Goal: Task Accomplishment & Management: Complete application form

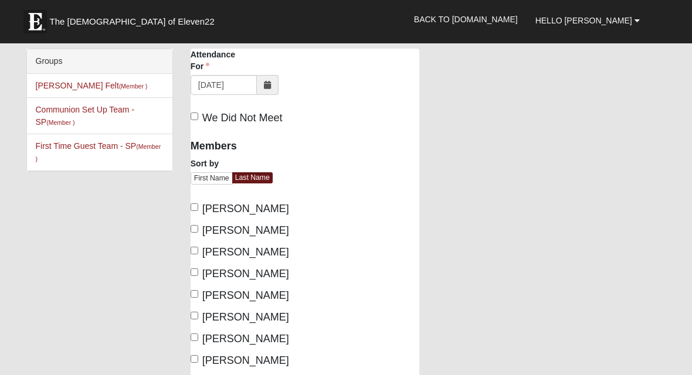
click at [198, 253] on input "[PERSON_NAME]" at bounding box center [195, 251] width 8 height 8
checkbox input "true"
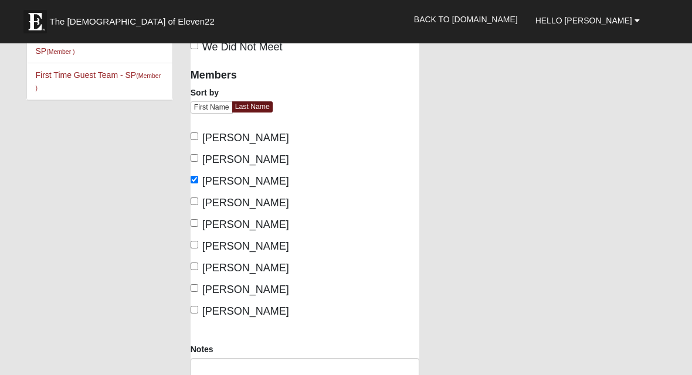
scroll to position [68, 0]
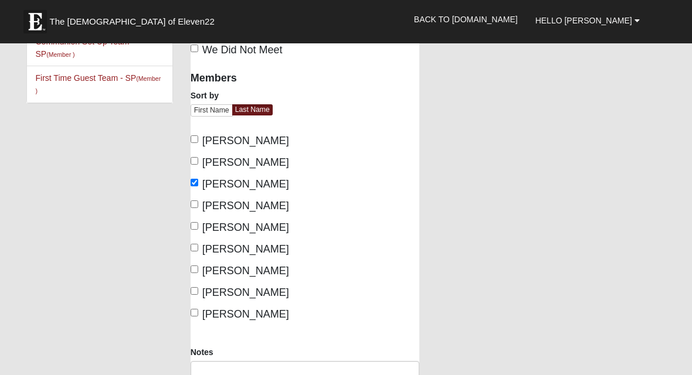
click at [191, 250] on input "[PERSON_NAME]" at bounding box center [195, 248] width 8 height 8
checkbox input "true"
click at [193, 268] on input "[PERSON_NAME]" at bounding box center [195, 270] width 8 height 8
checkbox input "true"
click at [191, 295] on input "[PERSON_NAME]" at bounding box center [195, 291] width 8 height 8
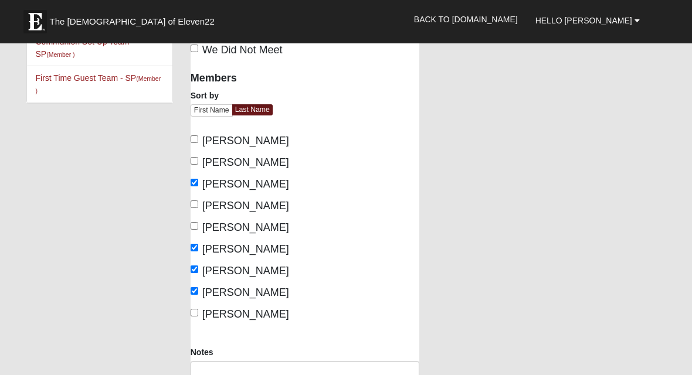
click at [198, 295] on input "[PERSON_NAME]" at bounding box center [195, 291] width 8 height 8
checkbox input "false"
click at [195, 317] on input "[PERSON_NAME]" at bounding box center [195, 313] width 8 height 8
checkbox input "true"
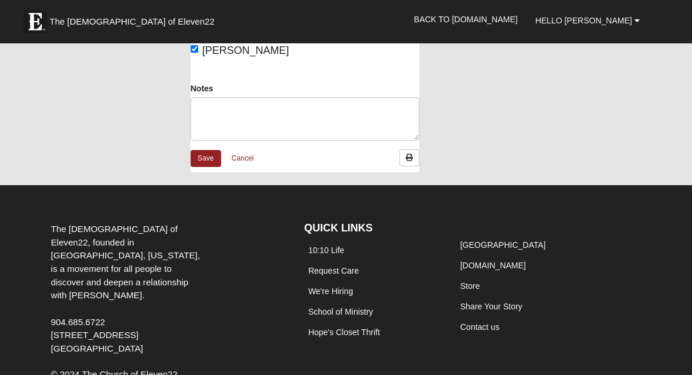
scroll to position [334, 0]
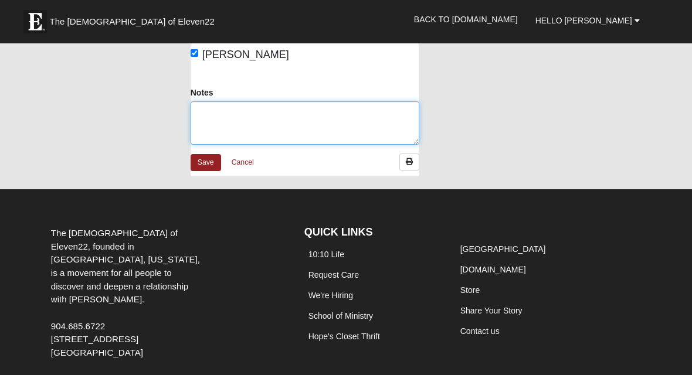
click at [225, 145] on textarea "Notes" at bounding box center [305, 122] width 229 height 43
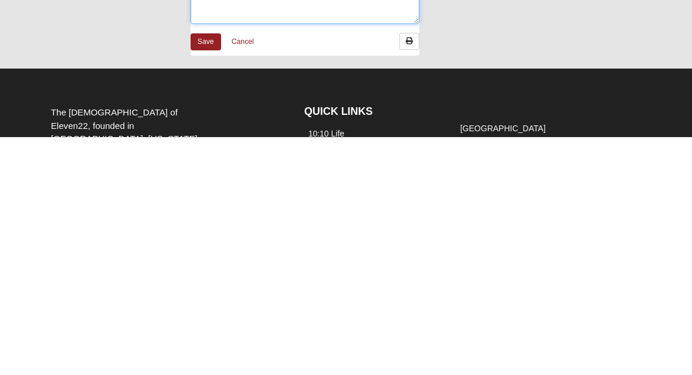
scroll to position [219, 0]
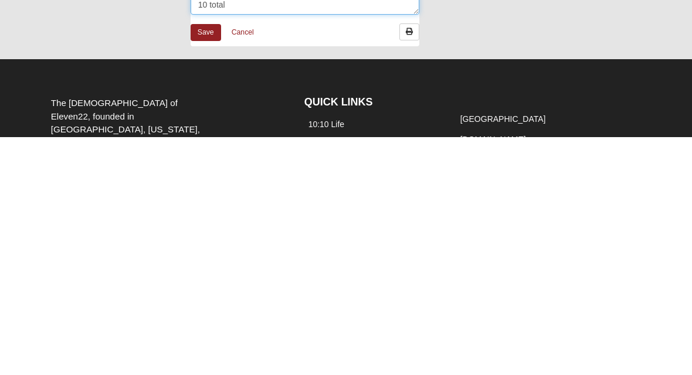
type textarea "6 residents 4 volunteers 10 total"
click at [198, 195] on div "Notes 6 residents 4 volunteers 10 total" at bounding box center [305, 228] width 246 height 67
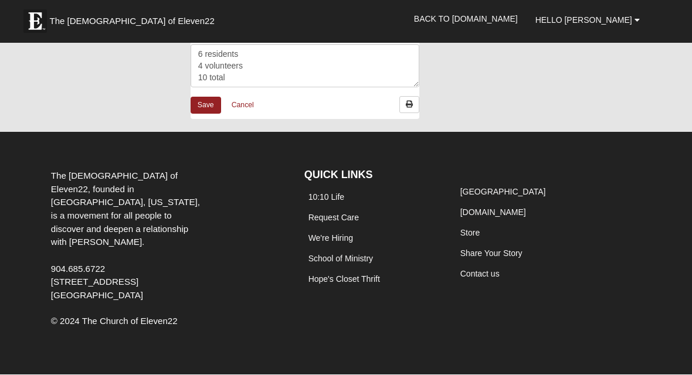
click at [214, 113] on link "Save" at bounding box center [206, 105] width 30 height 17
